Goal: Task Accomplishment & Management: Complete application form

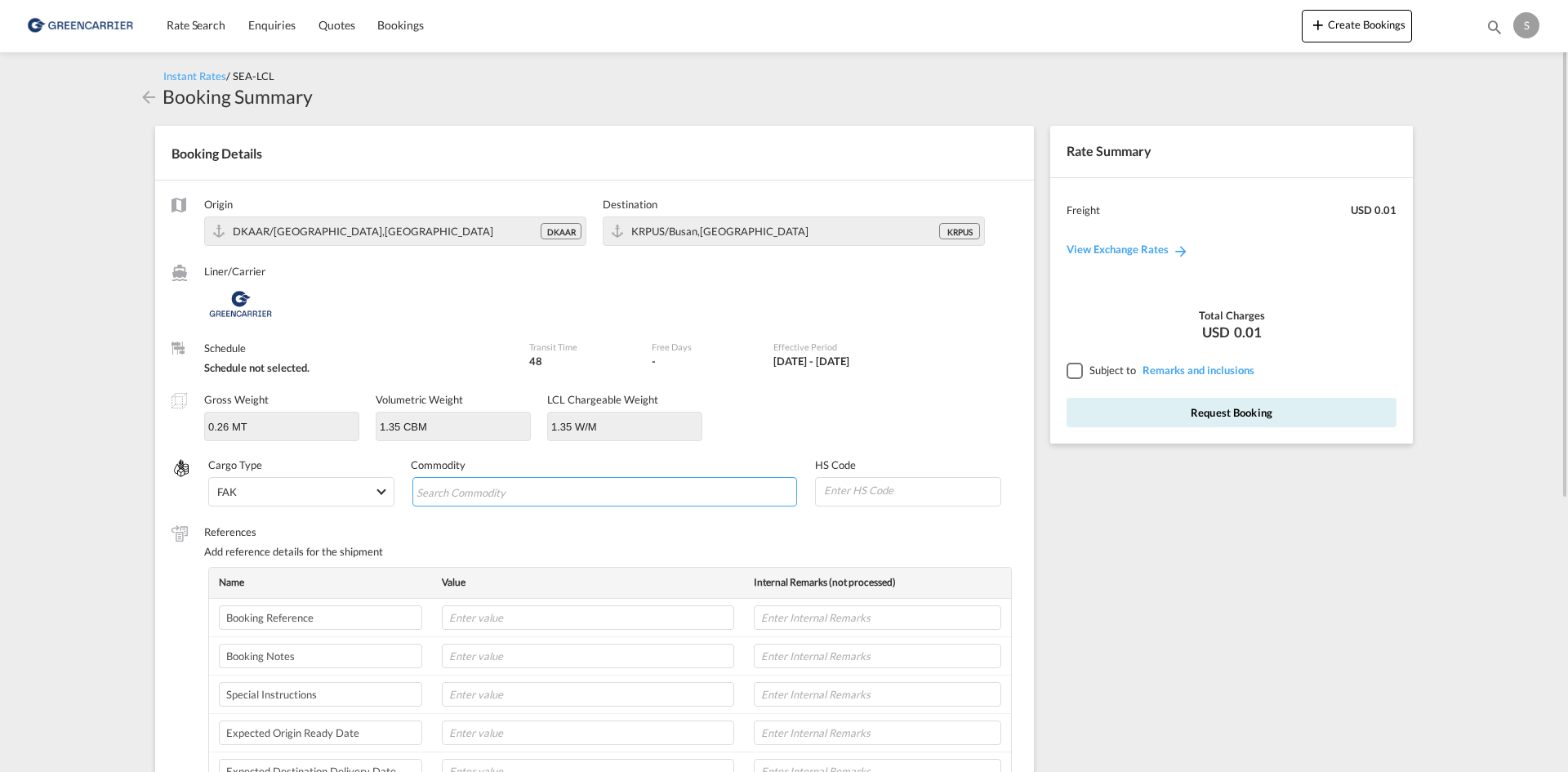
click at [466, 502] on input "Chips input." at bounding box center [491, 492] width 149 height 26
click at [487, 479] on input "Chips input." at bounding box center [491, 492] width 149 height 26
paste input "SWITCHBOARD"
type input "SWITCHBOARD"
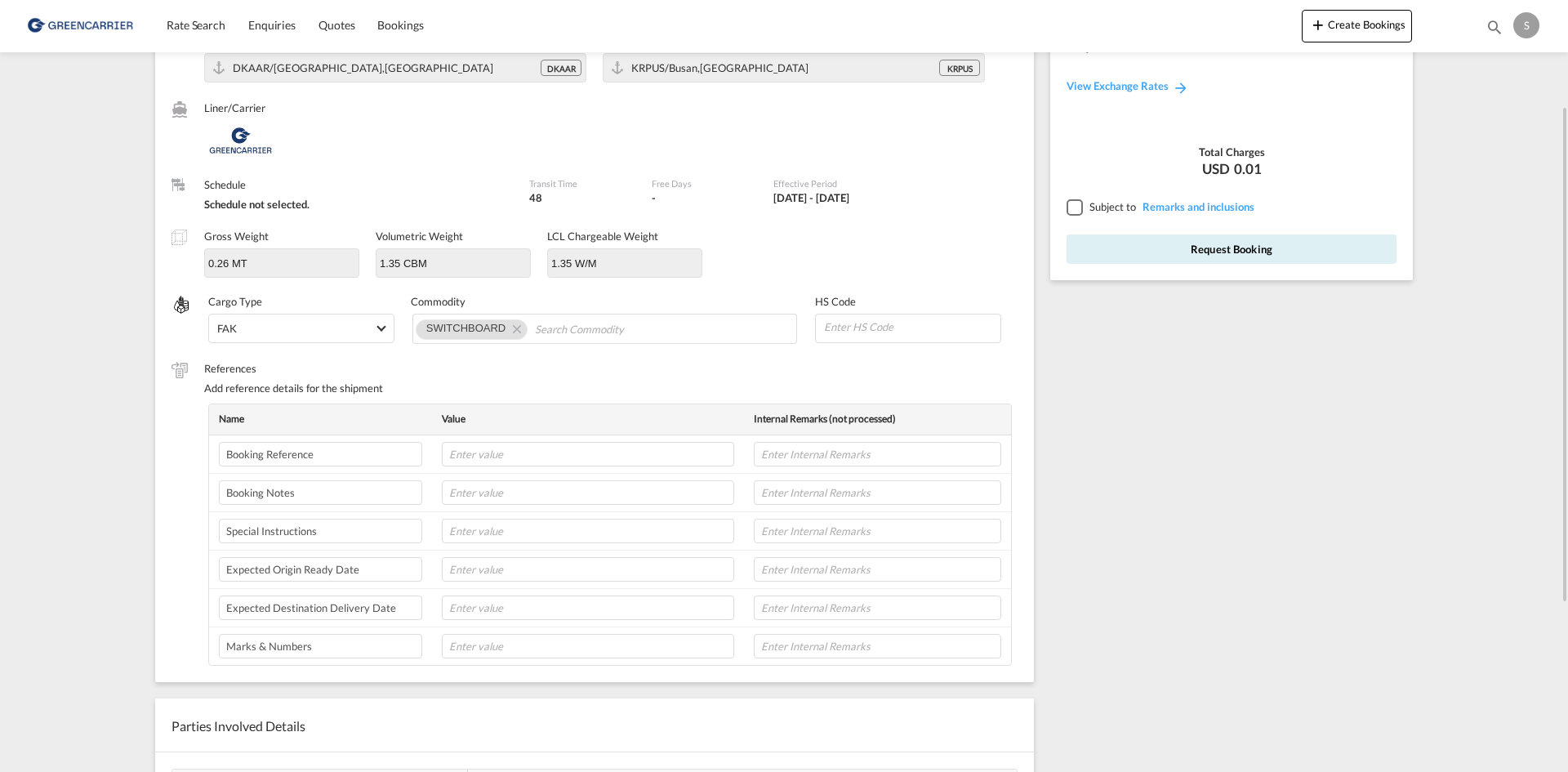
click at [505, 516] on td at bounding box center [588, 530] width 312 height 38
click at [503, 524] on input "text" at bounding box center [588, 530] width 292 height 24
paste input "[STREET_ADDRESS][PERSON_NAME]"
click at [458, 527] on input "[STREET_ADDRESS][PERSON_NAME]" at bounding box center [588, 530] width 292 height 24
paste input "Svanehøj Danmark A/S"
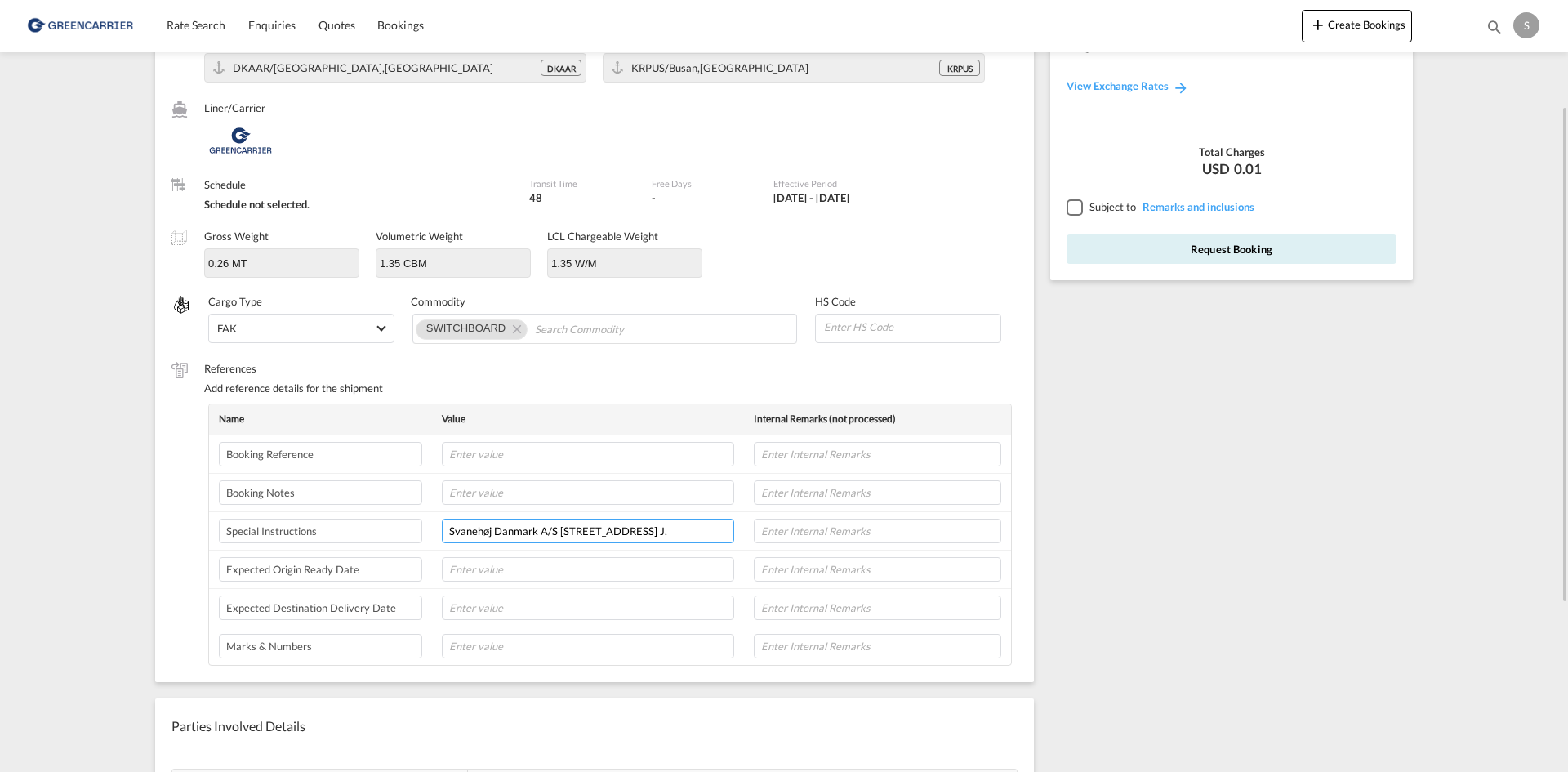
click at [544, 537] on input "Svanehøj Danmark A/S [STREET_ADDRESS] J." at bounding box center [588, 530] width 292 height 24
paste input "Pick-up ref.: 201991-4-002"
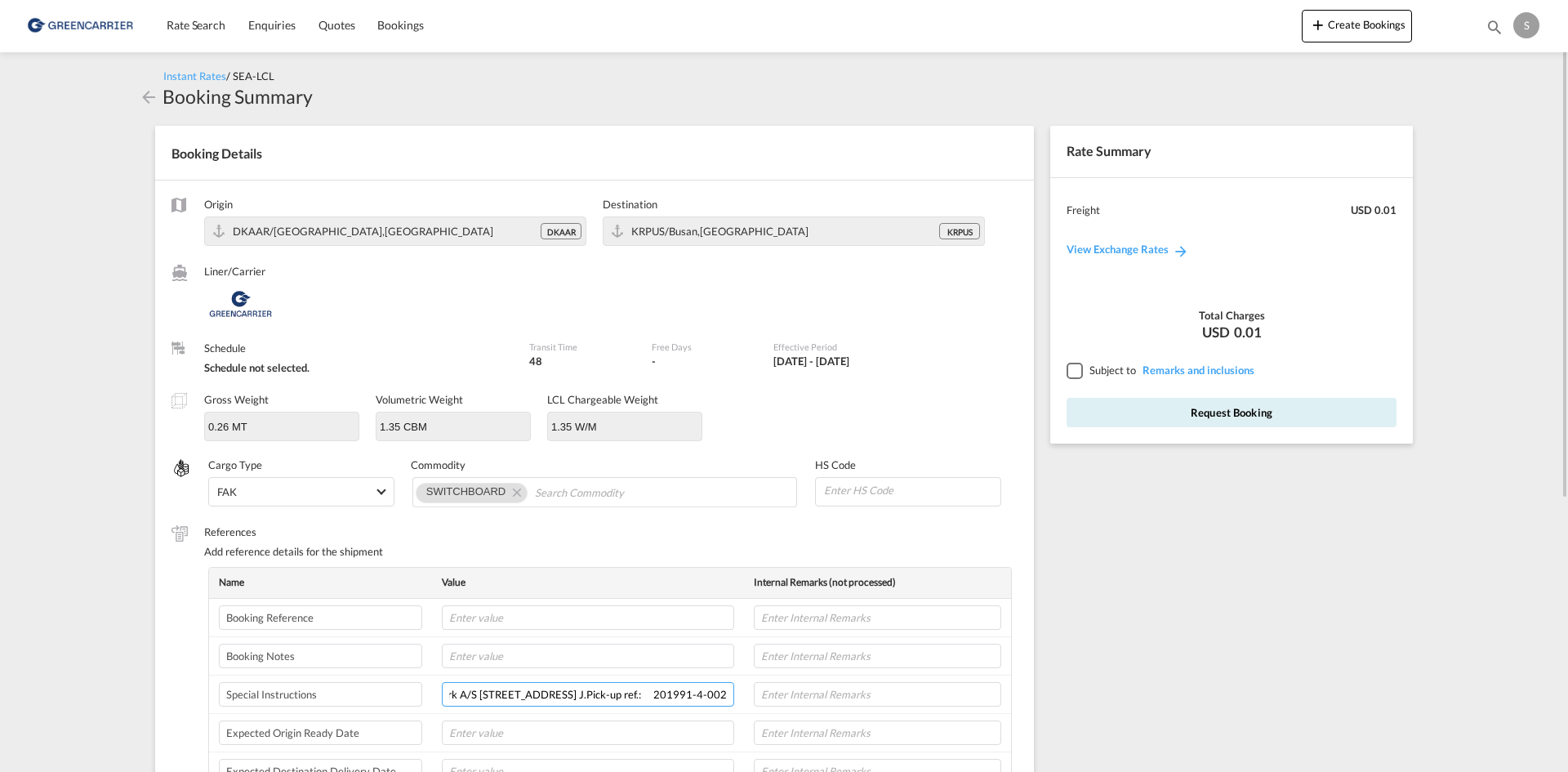
type input "Svanehøj Danmark A/S [STREET_ADDRESS] J.Pick-up ref.: 201991-4-002"
click at [1081, 370] on div at bounding box center [1074, 370] width 15 height 15
click at [1109, 405] on button "Request Booking" at bounding box center [1231, 413] width 330 height 30
